Goal: Find specific page/section

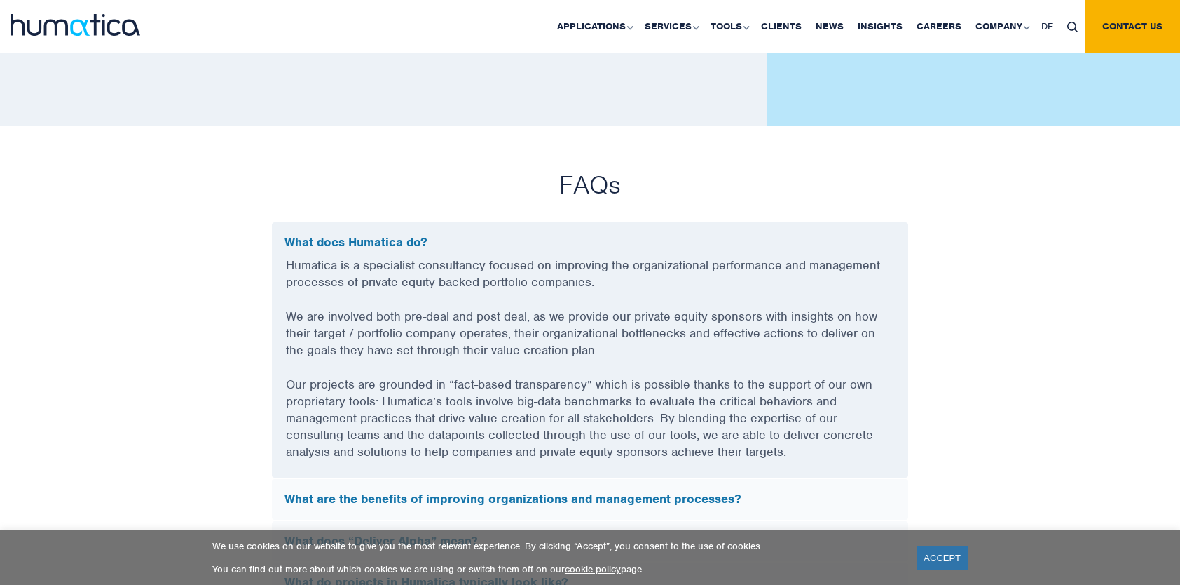
scroll to position [3785, 0]
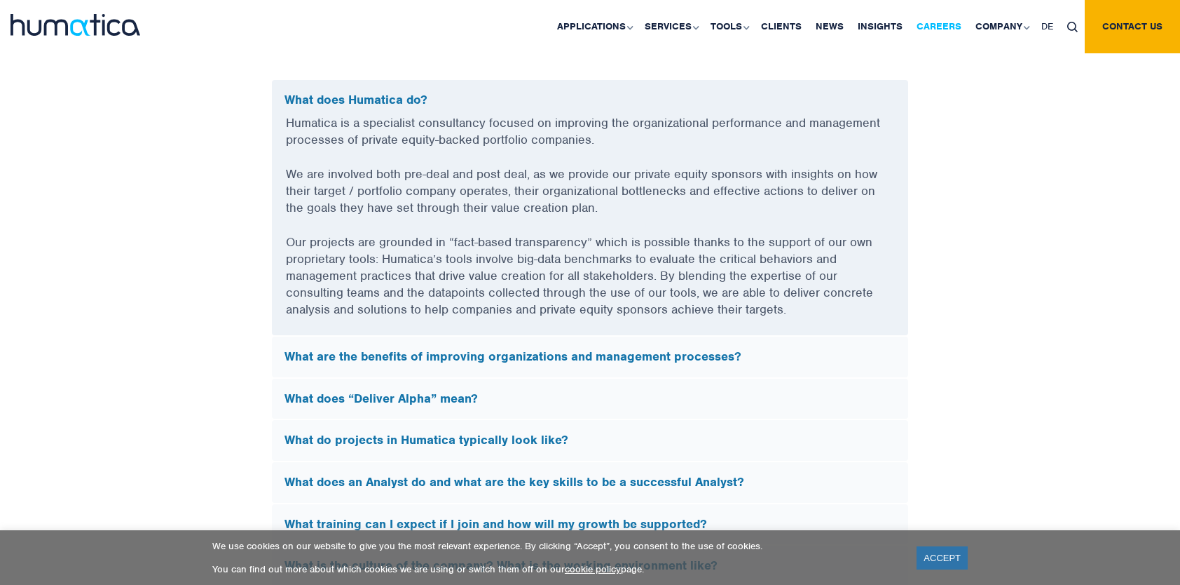
click at [946, 20] on link "Careers" at bounding box center [939, 26] width 59 height 53
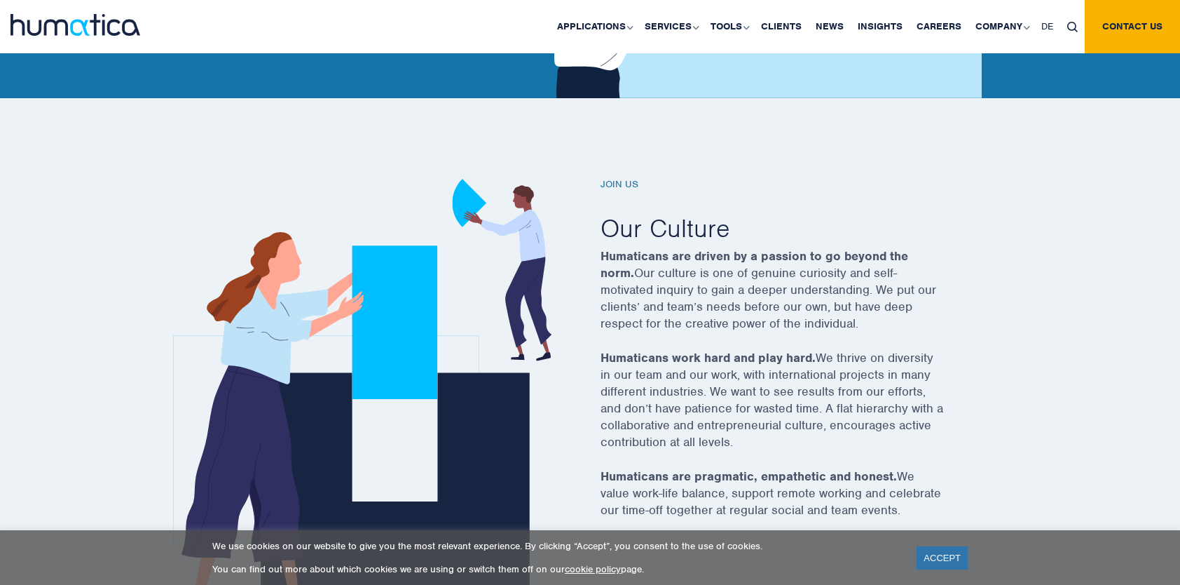
scroll to position [421, 0]
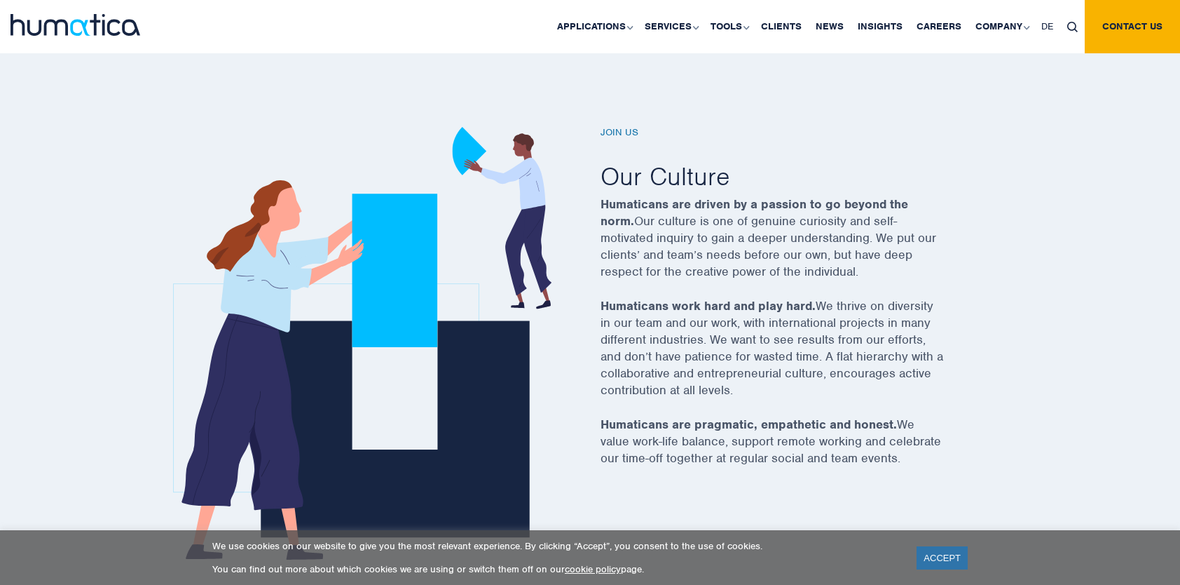
click at [998, 147] on div "Join us Our Culture Humaticans are driven by a passion to go beyond the norm. O…" at bounding box center [590, 332] width 1180 height 573
click at [839, 110] on div "Join us Our Culture Humaticans are driven by a passion to go beyond the norm. O…" at bounding box center [590, 332] width 1180 height 573
